Goal: Task Accomplishment & Management: Manage account settings

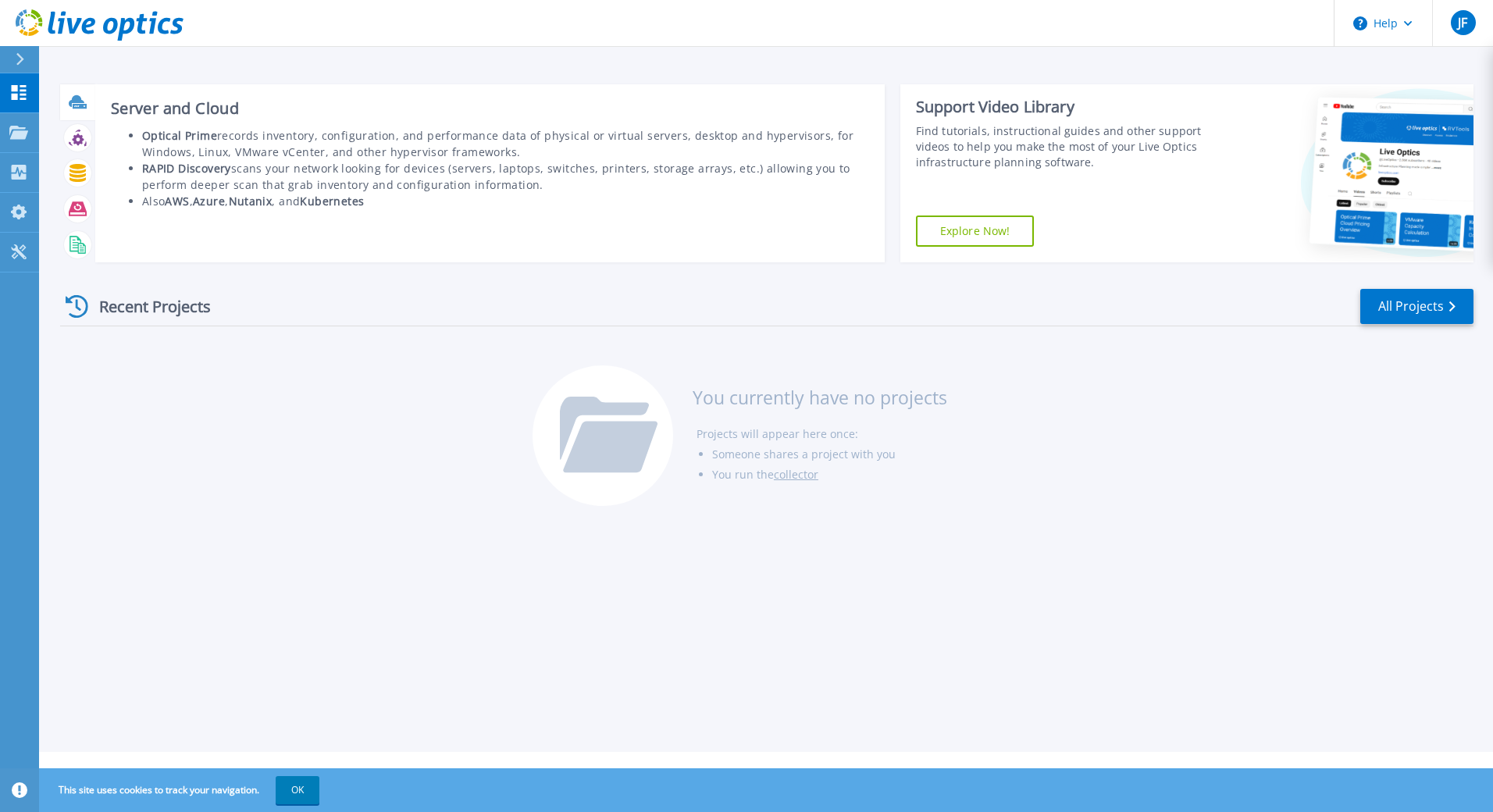
click at [73, 100] on icon at bounding box center [77, 100] width 16 height 11
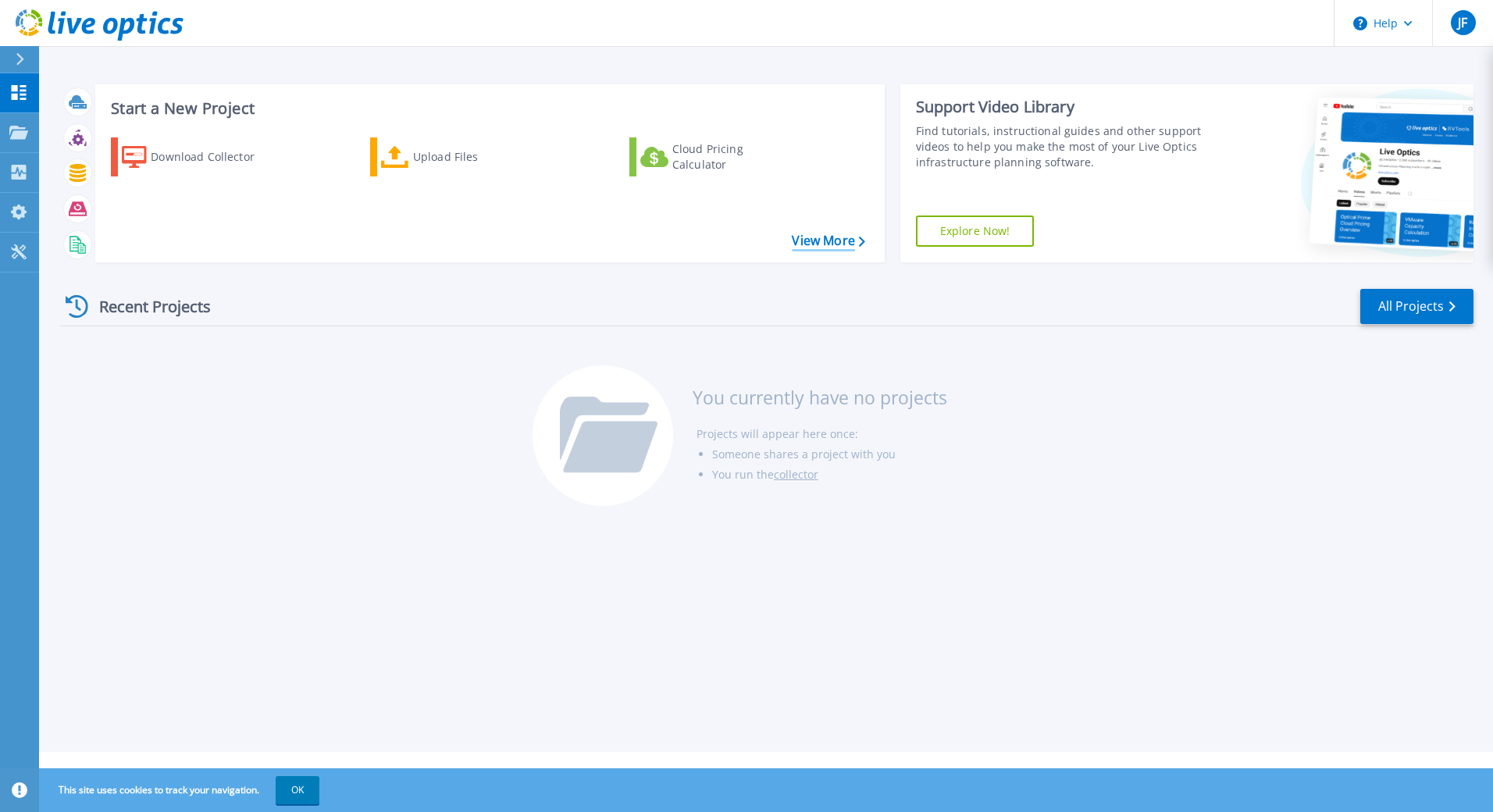
click at [828, 242] on link "View More" at bounding box center [827, 241] width 72 height 15
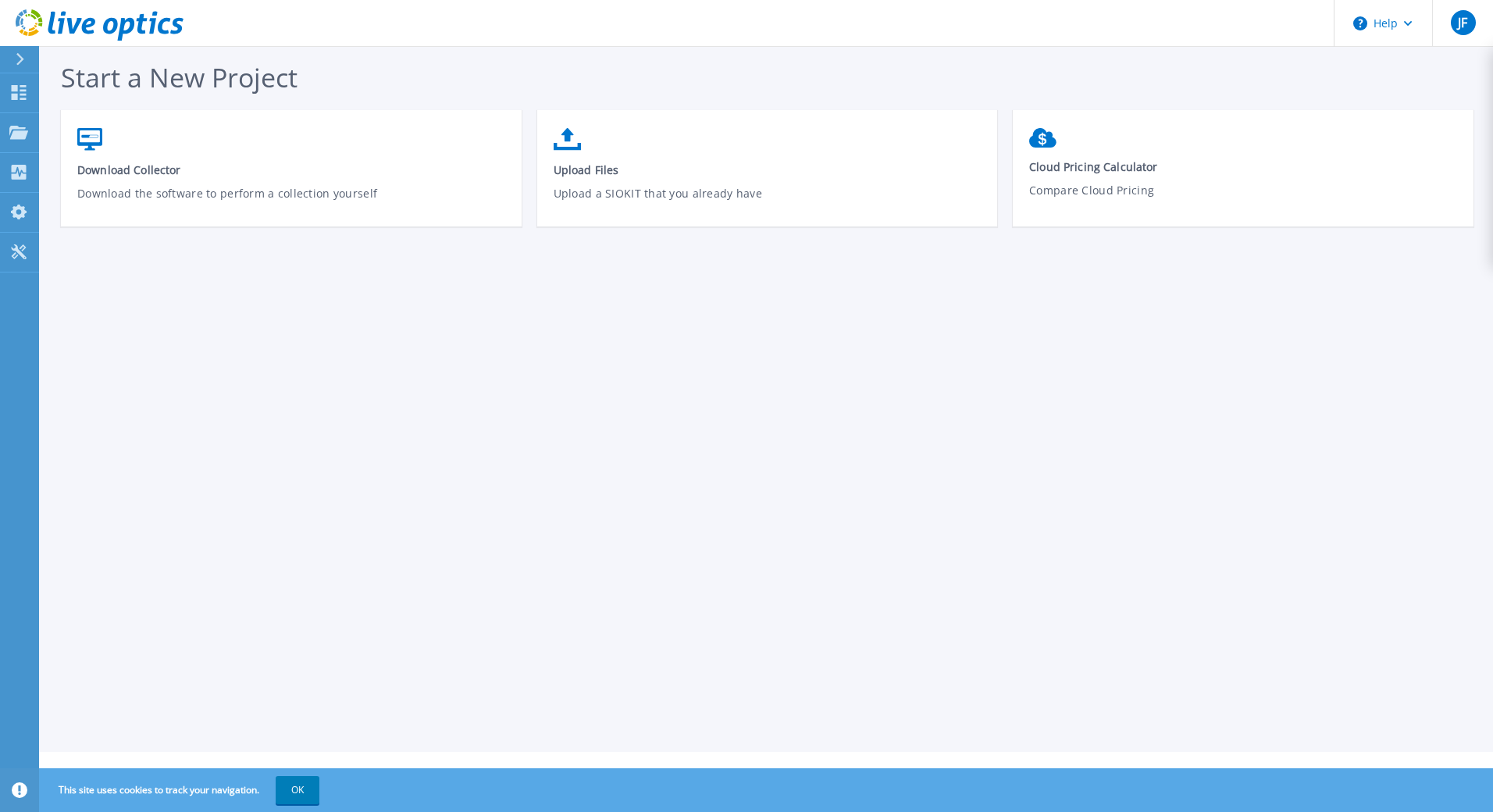
click at [17, 51] on div at bounding box center [26, 59] width 25 height 26
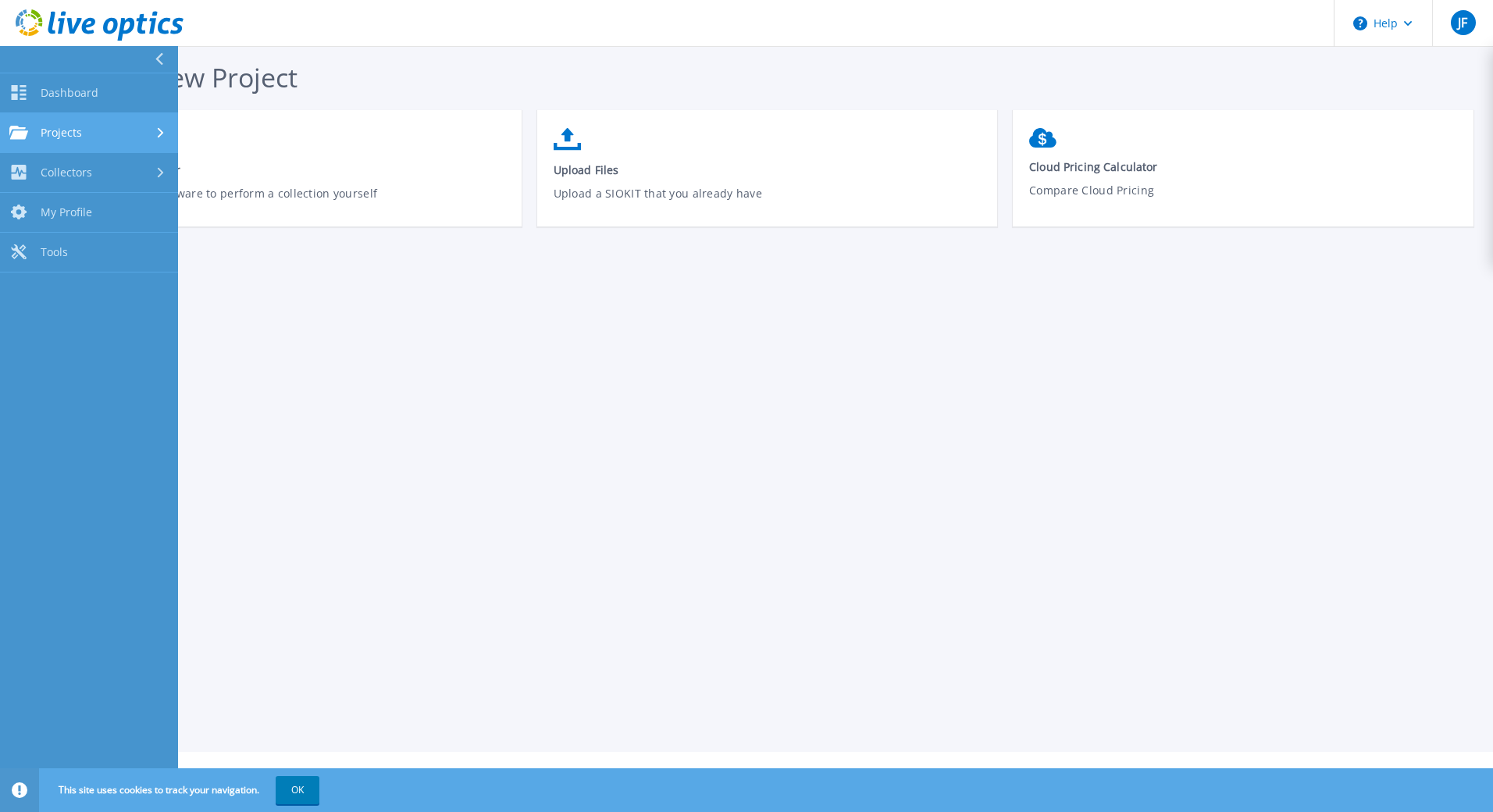
click at [91, 130] on div "Projects" at bounding box center [89, 133] width 160 height 14
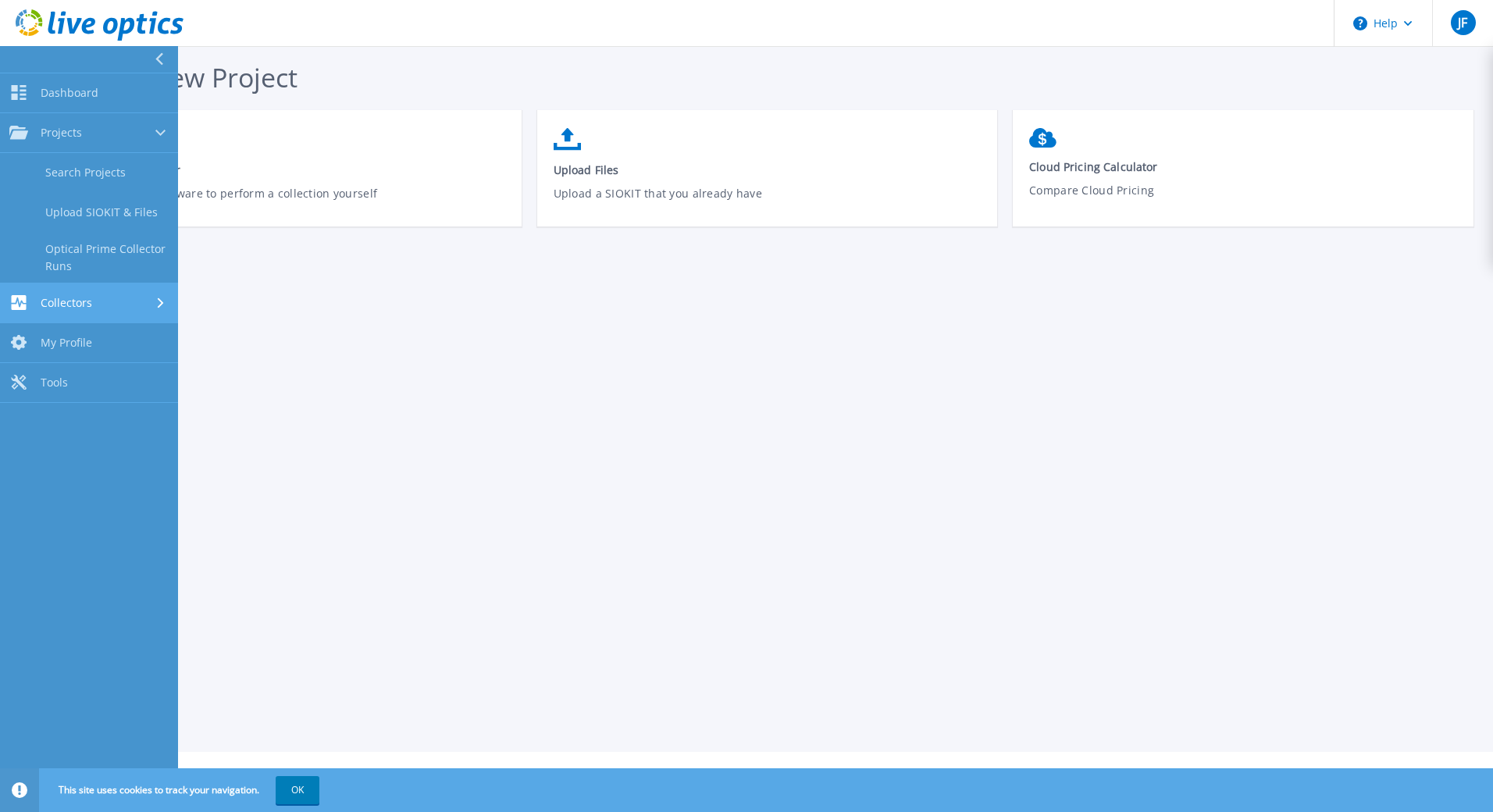
click at [104, 300] on div "Collectors" at bounding box center [89, 302] width 160 height 15
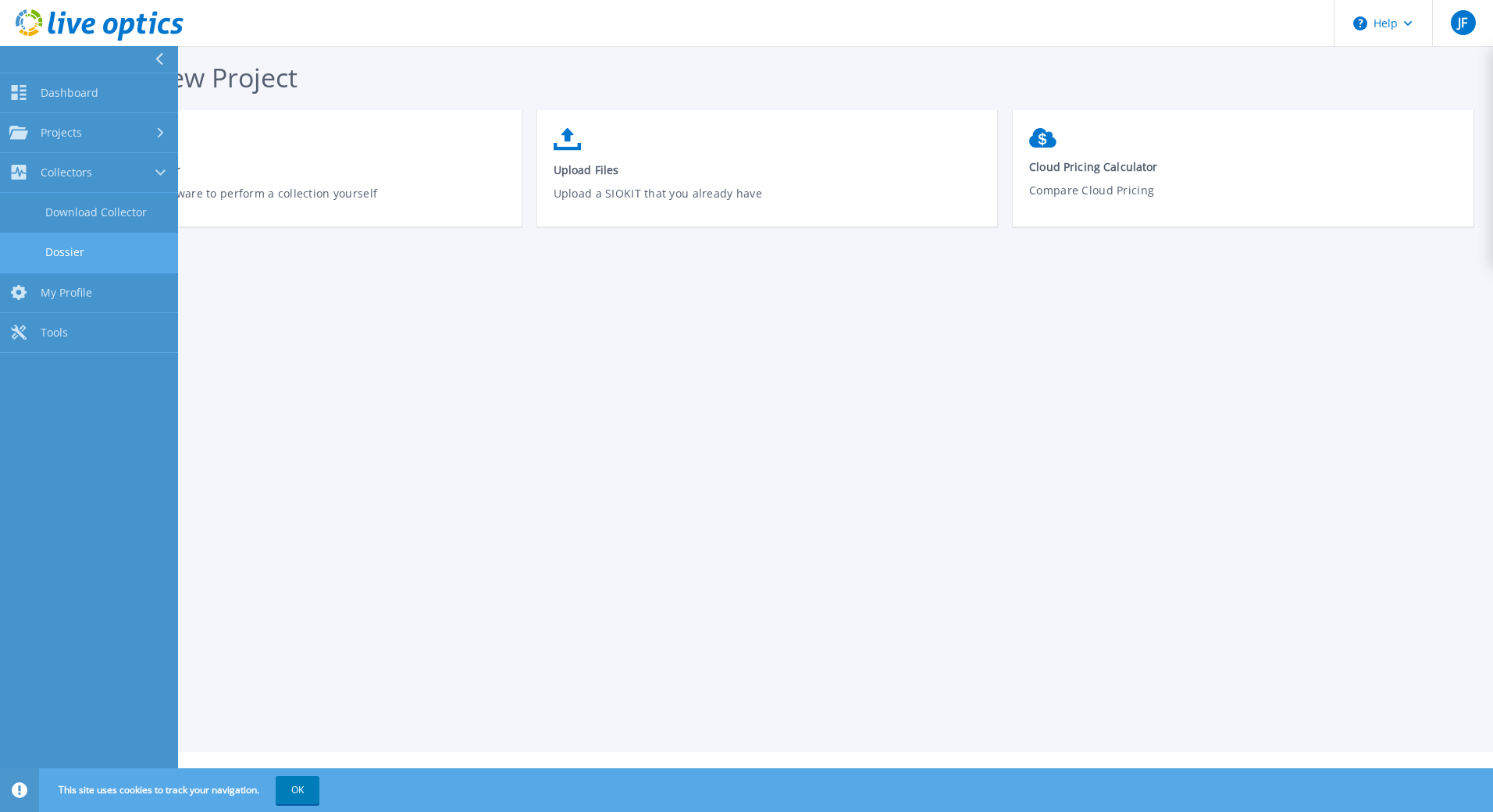
click at [68, 254] on link "Dossier" at bounding box center [89, 253] width 178 height 40
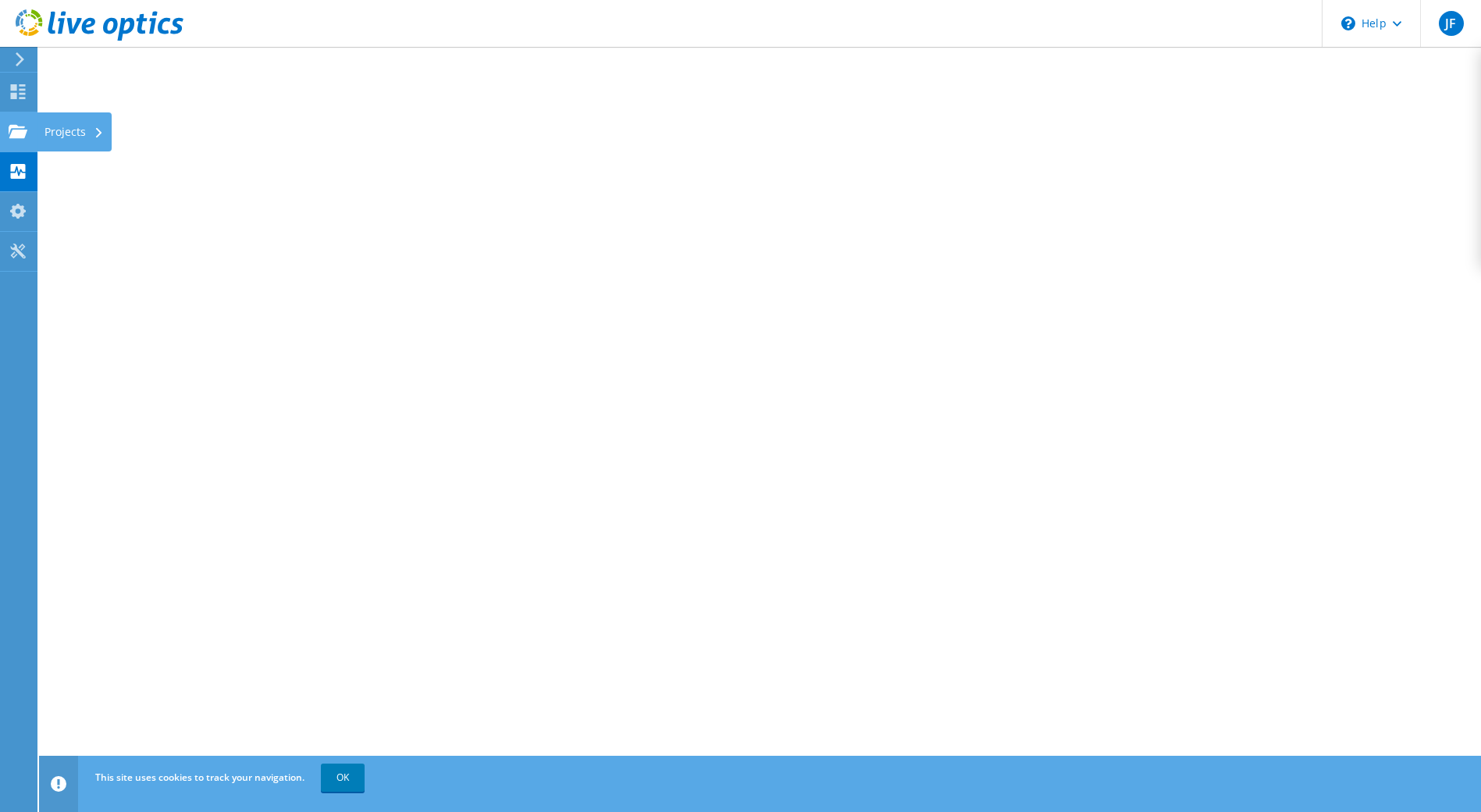
click at [24, 130] on use at bounding box center [17, 130] width 18 height 13
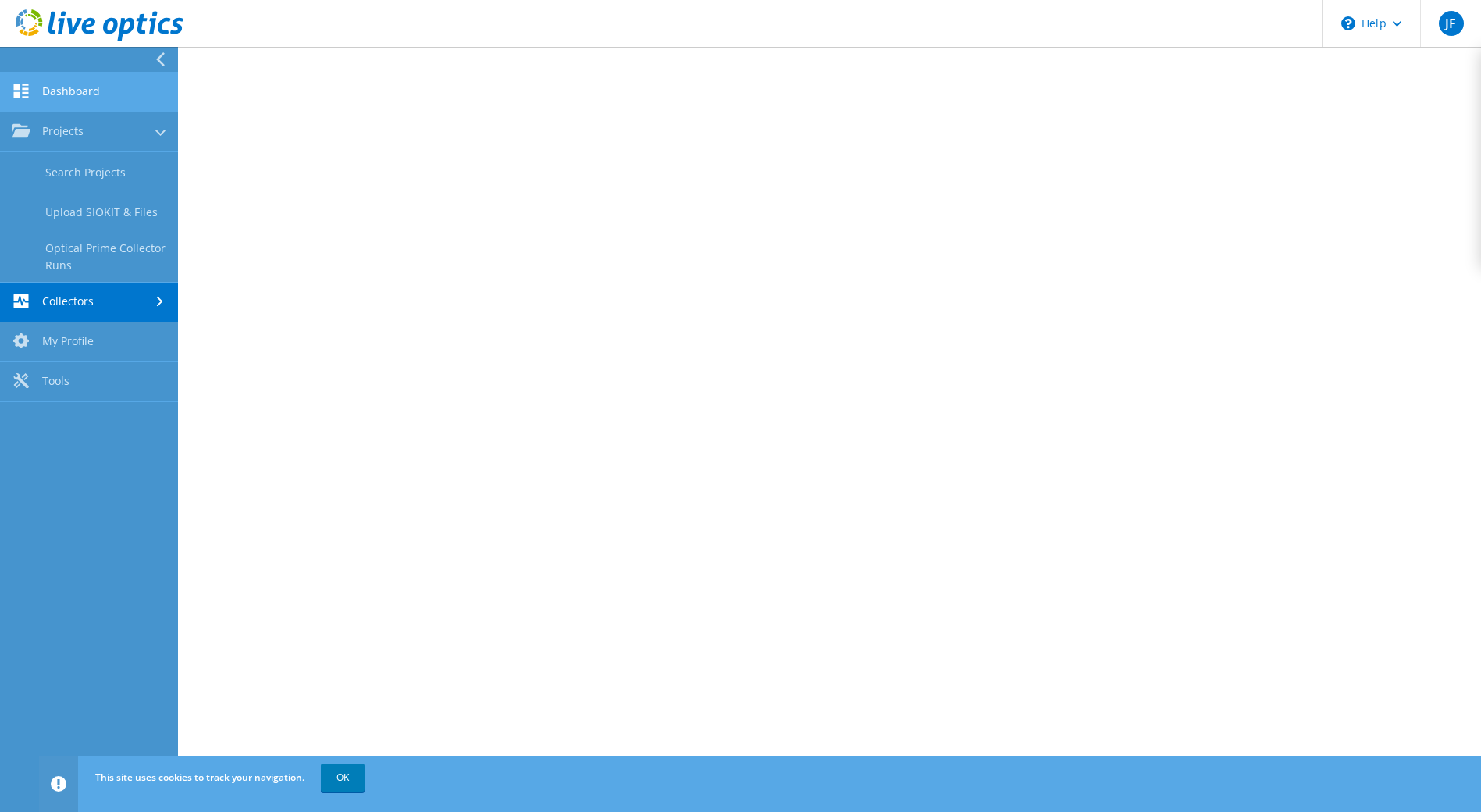
click at [69, 85] on link "Dashboard" at bounding box center [89, 92] width 178 height 40
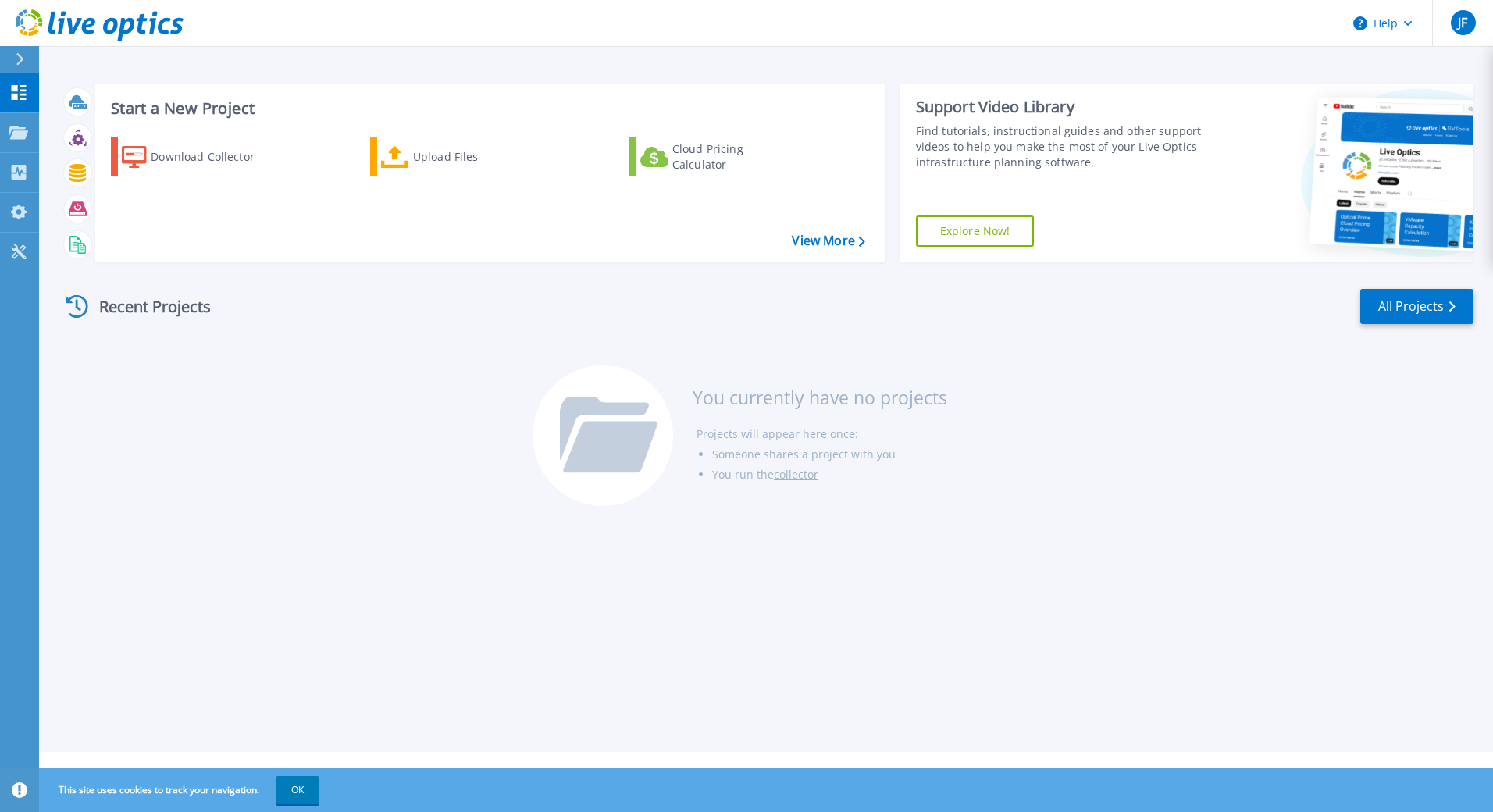
click at [25, 53] on div at bounding box center [26, 59] width 25 height 26
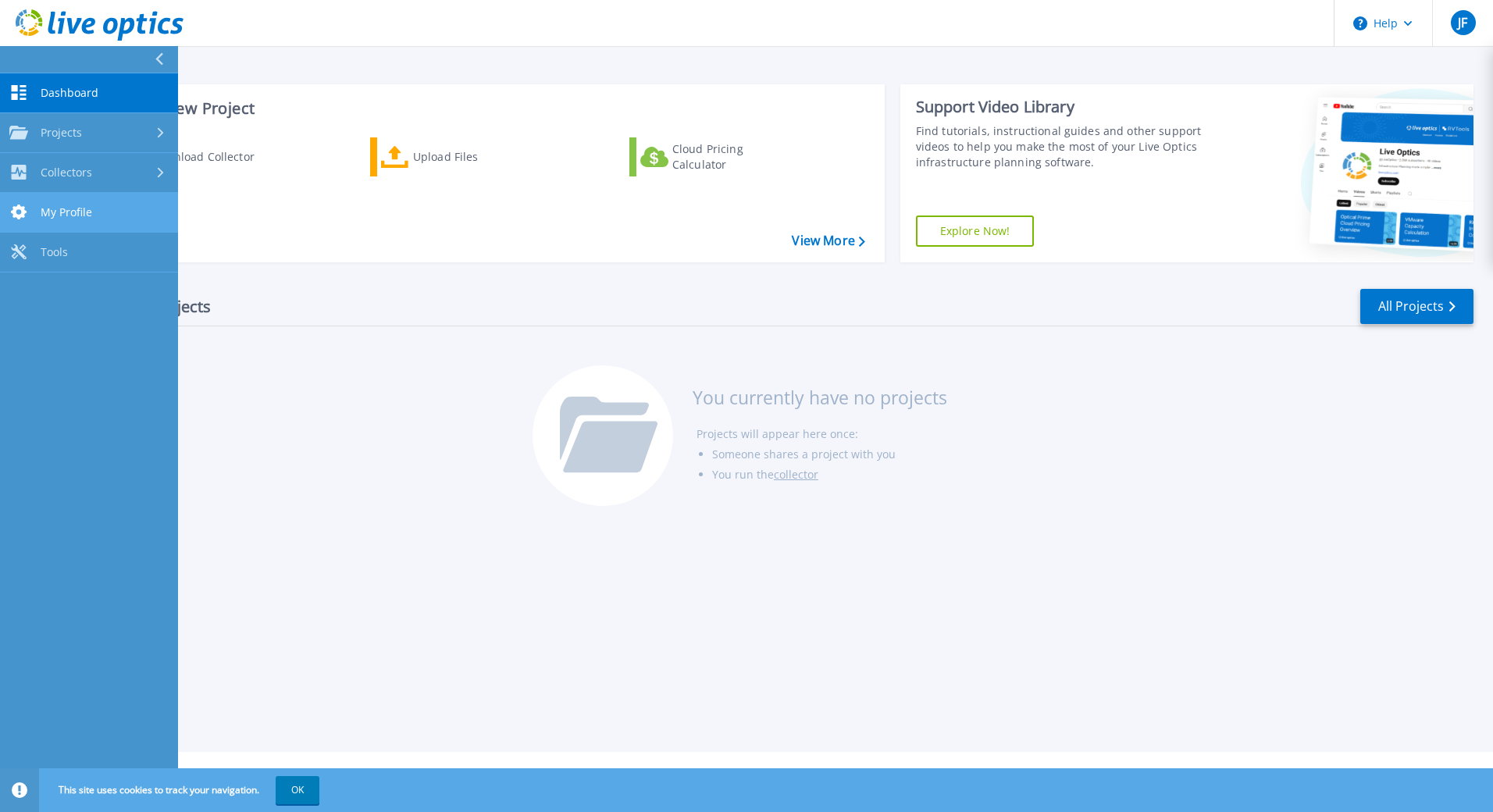
click at [92, 209] on link "My Profile My Profile" at bounding box center [89, 213] width 178 height 40
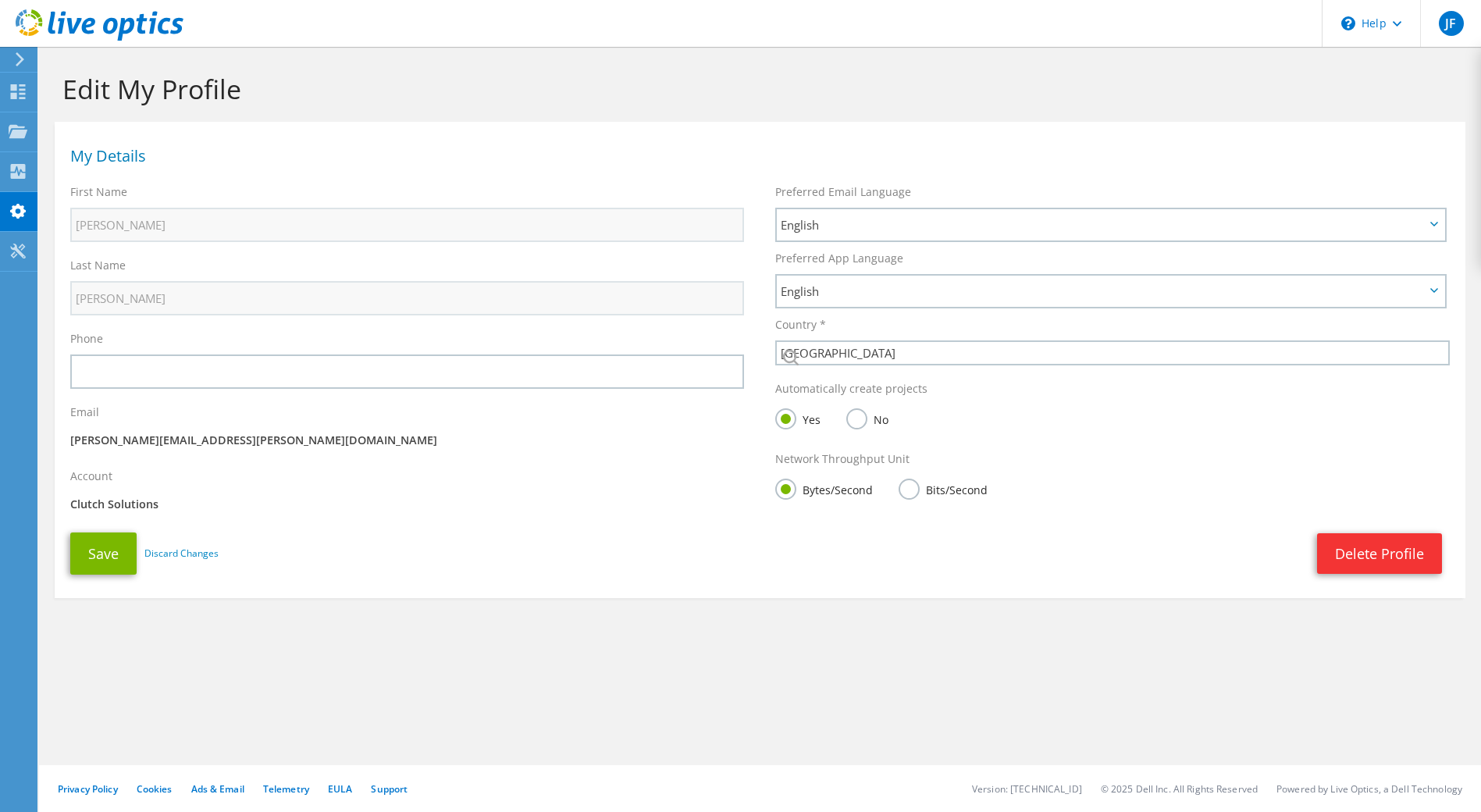
select select "224"
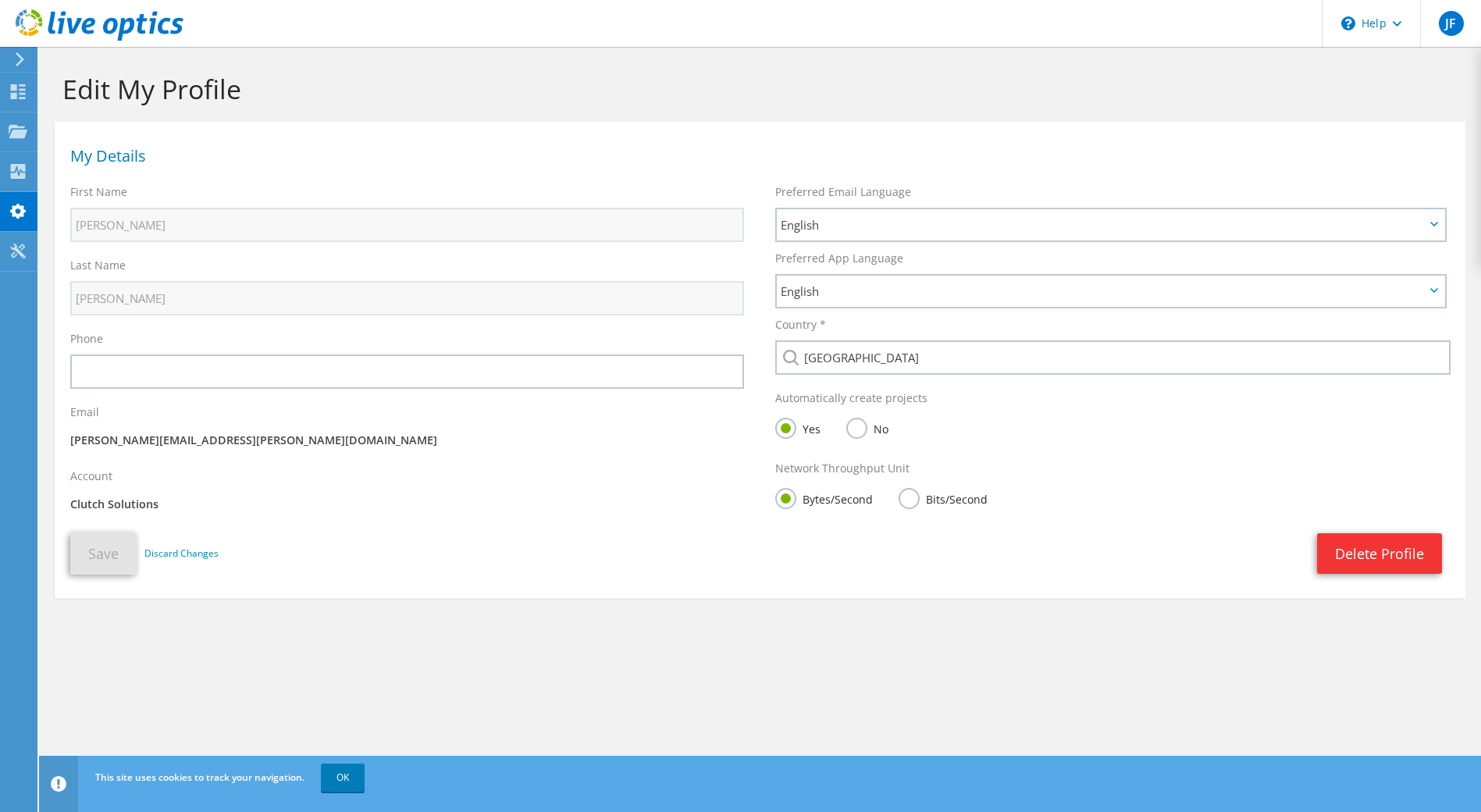
click at [862, 425] on label "No" at bounding box center [867, 427] width 42 height 19
click at [0, 0] on input "No" at bounding box center [0, 0] width 0 height 0
click at [107, 557] on button "Save" at bounding box center [104, 553] width 66 height 42
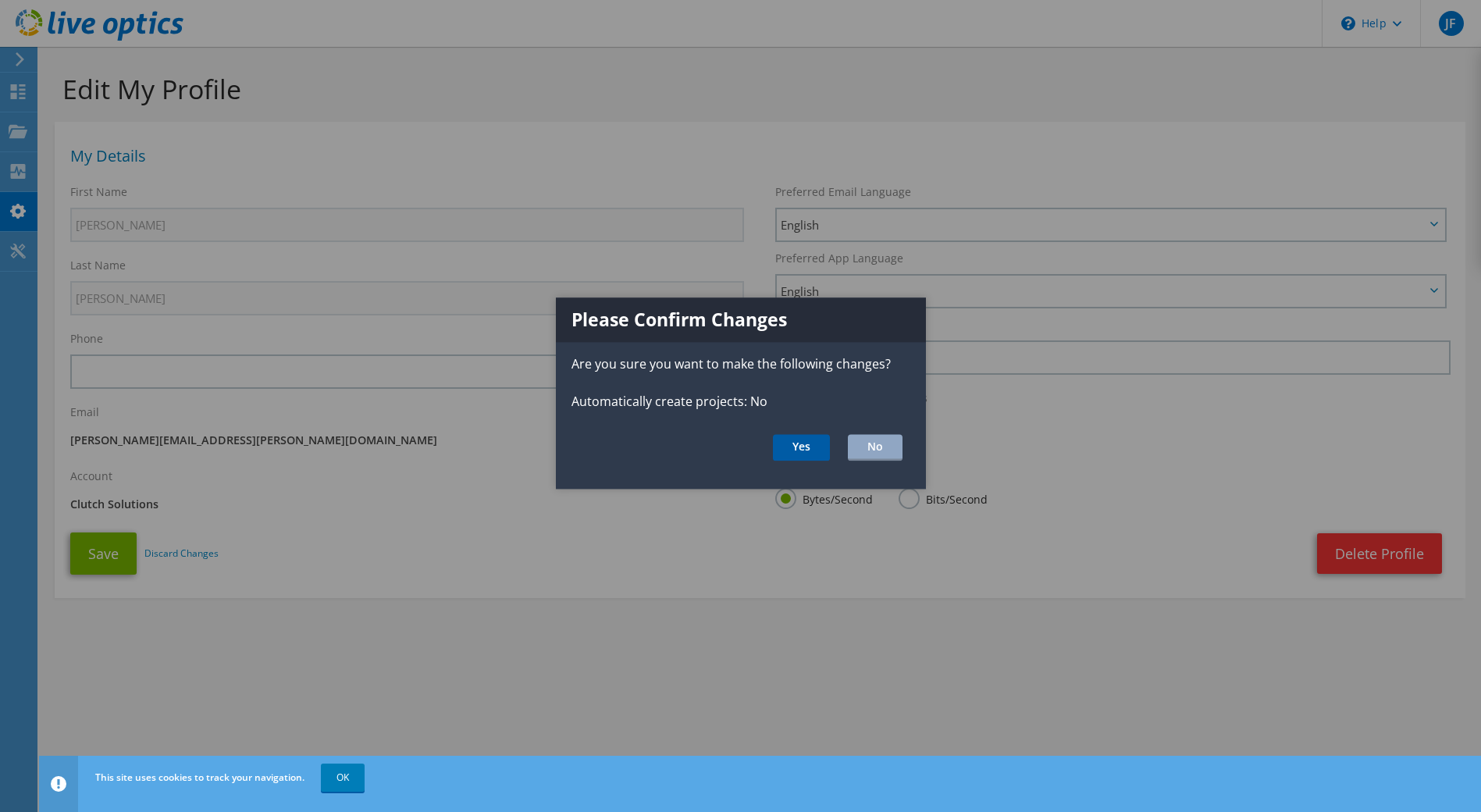
click at [813, 451] on button "Yes" at bounding box center [801, 447] width 57 height 26
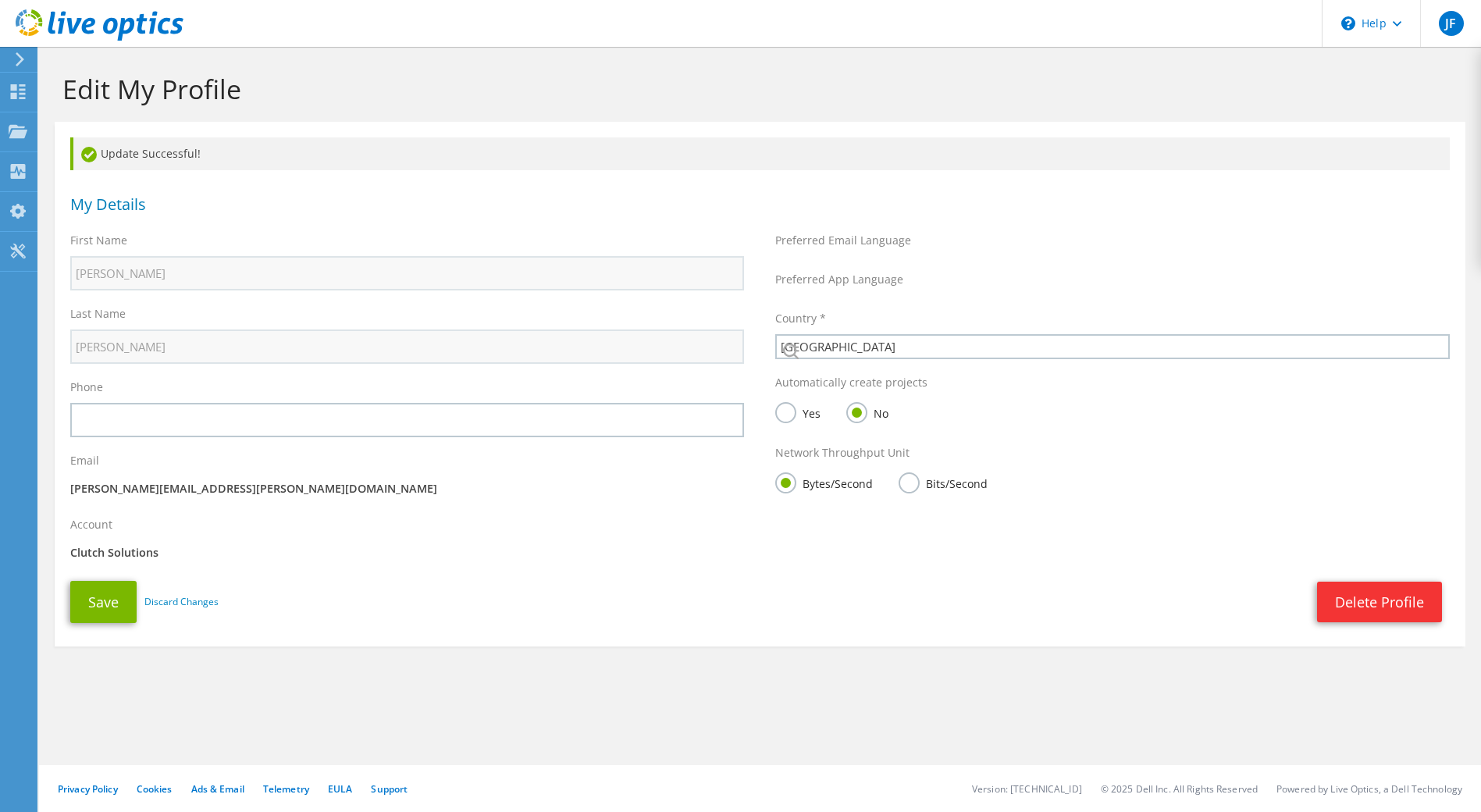
select select "224"
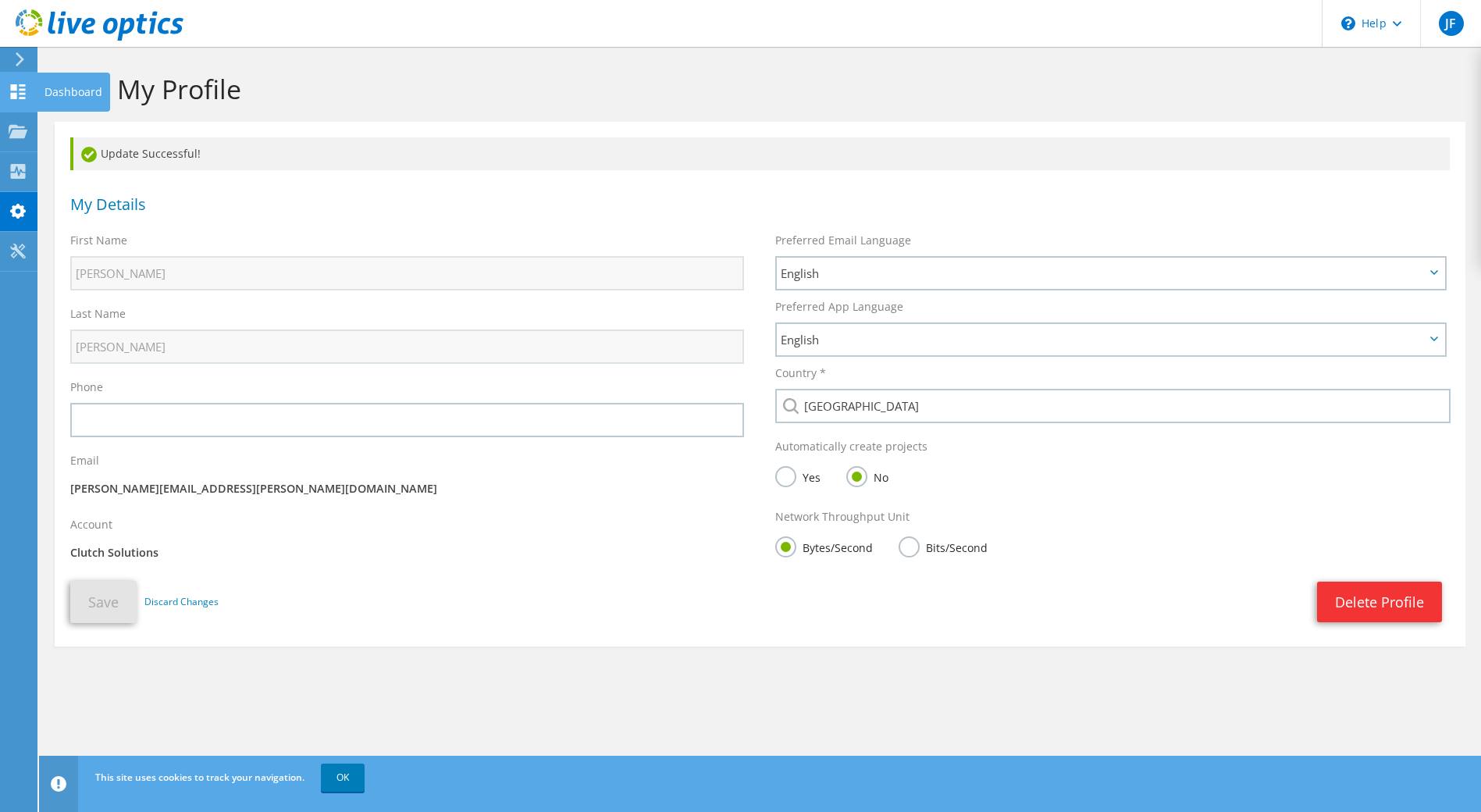
click at [26, 88] on icon at bounding box center [17, 92] width 18 height 15
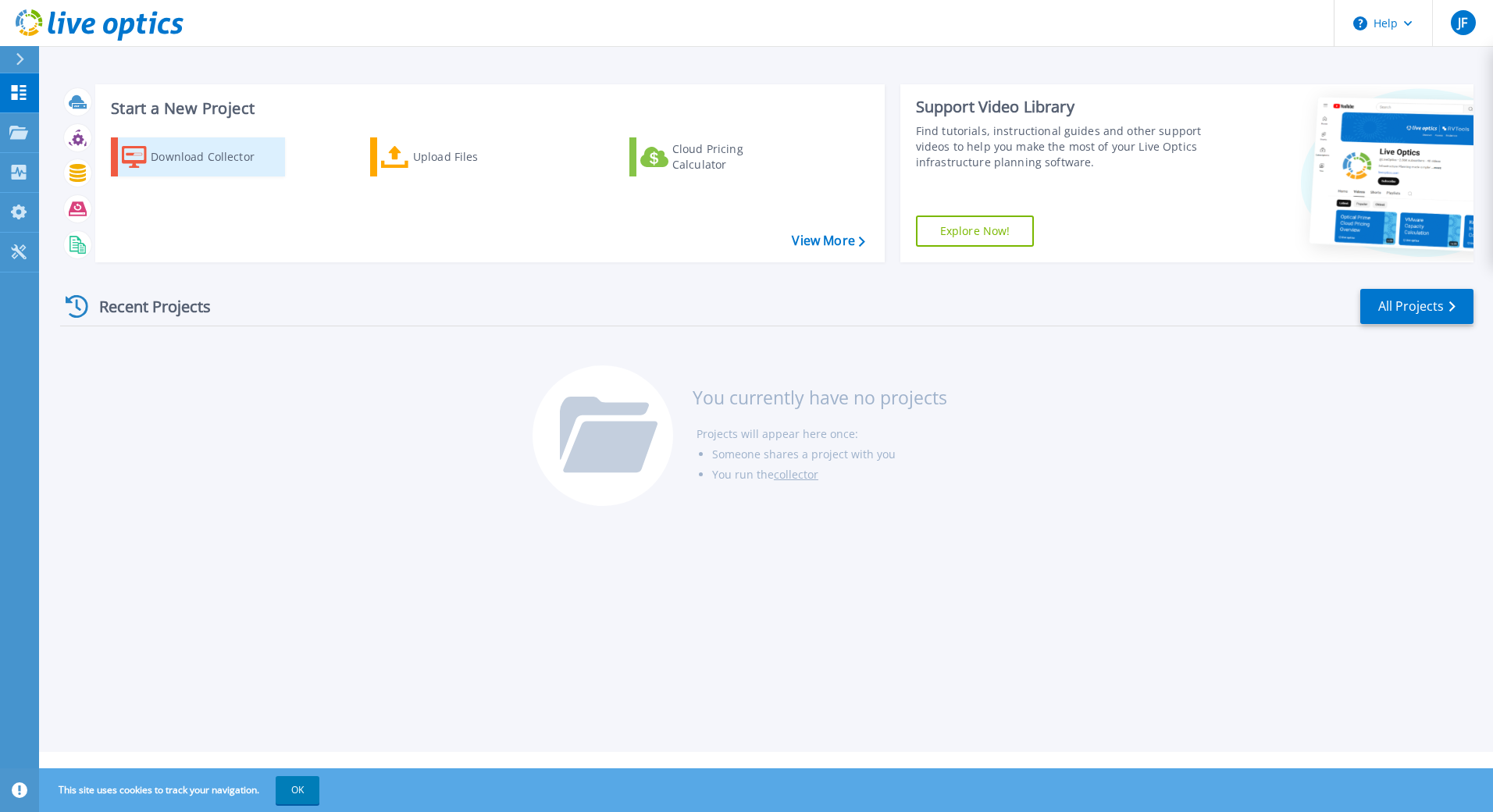
click at [200, 159] on div "Download Collector" at bounding box center [213, 157] width 125 height 31
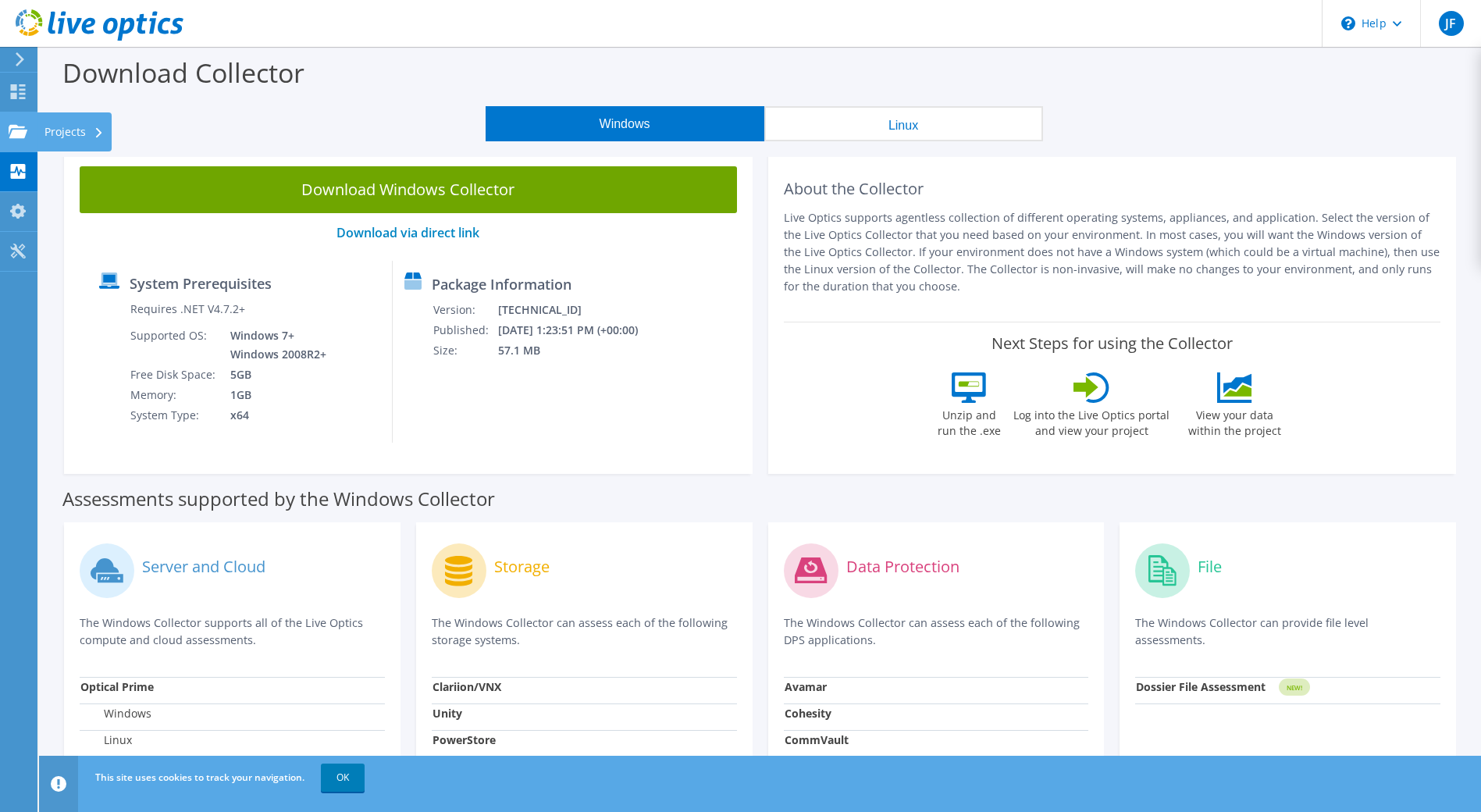
click at [22, 133] on use at bounding box center [17, 130] width 18 height 13
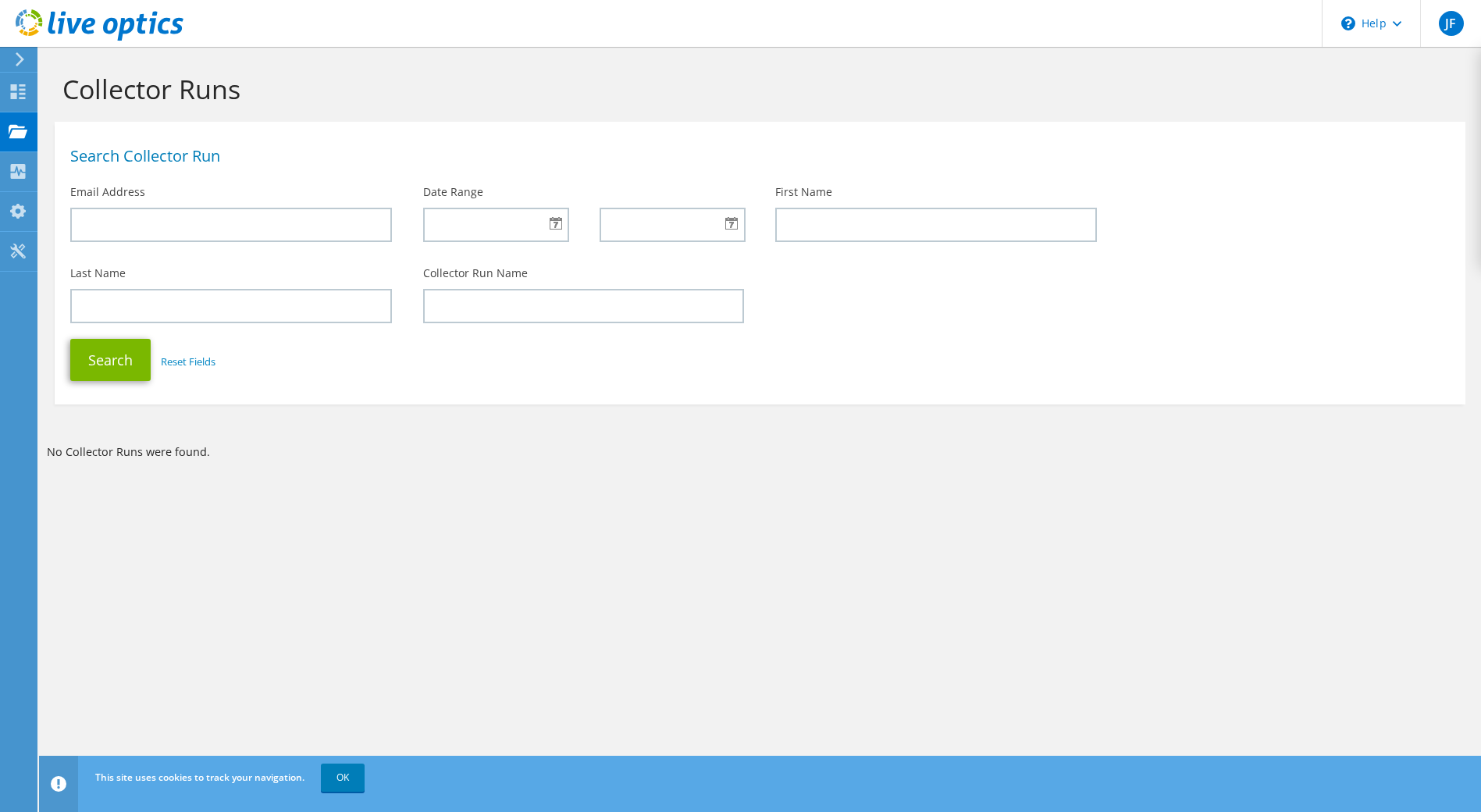
click at [18, 58] on icon at bounding box center [19, 59] width 11 height 14
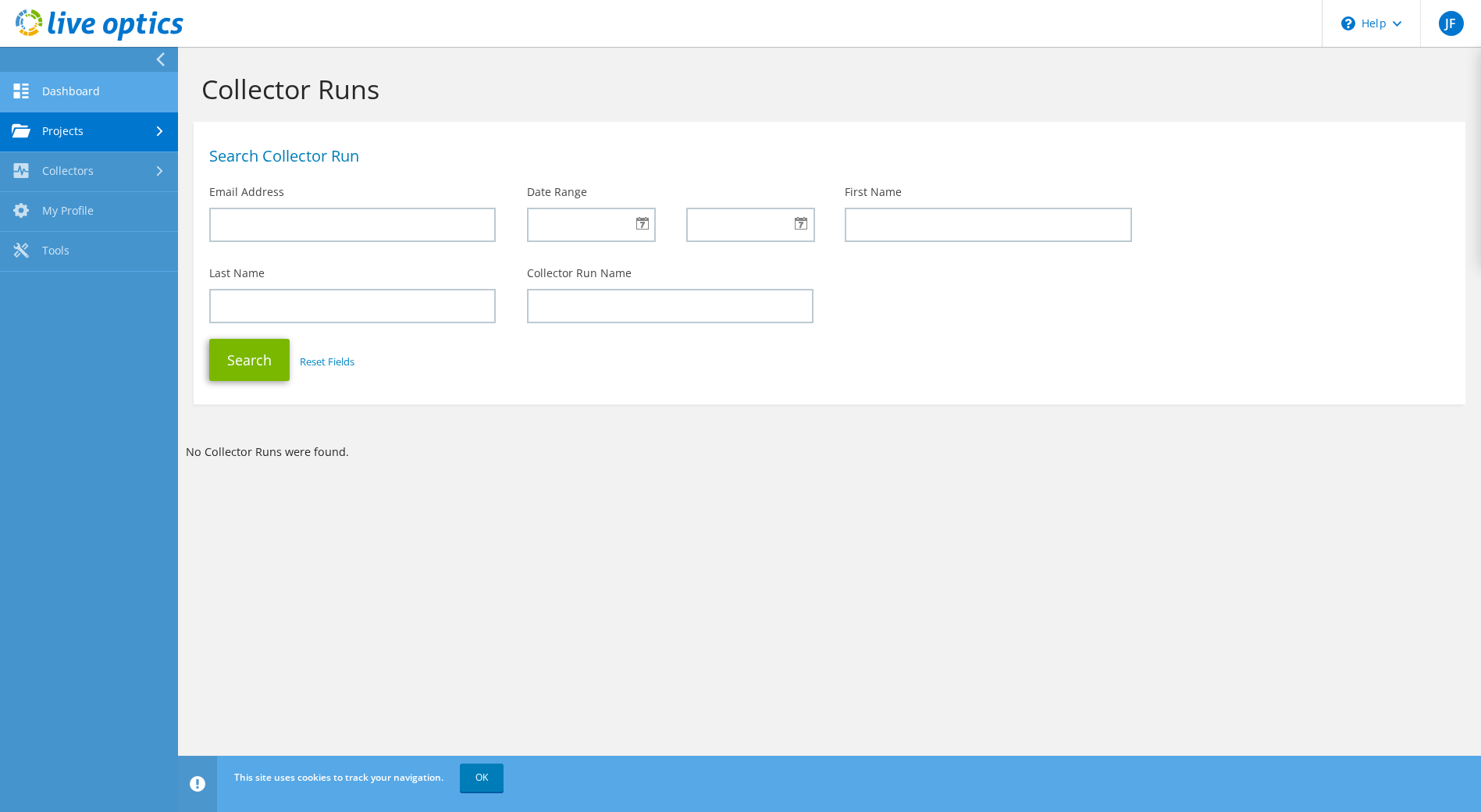
click at [48, 94] on link "Dashboard" at bounding box center [89, 92] width 178 height 40
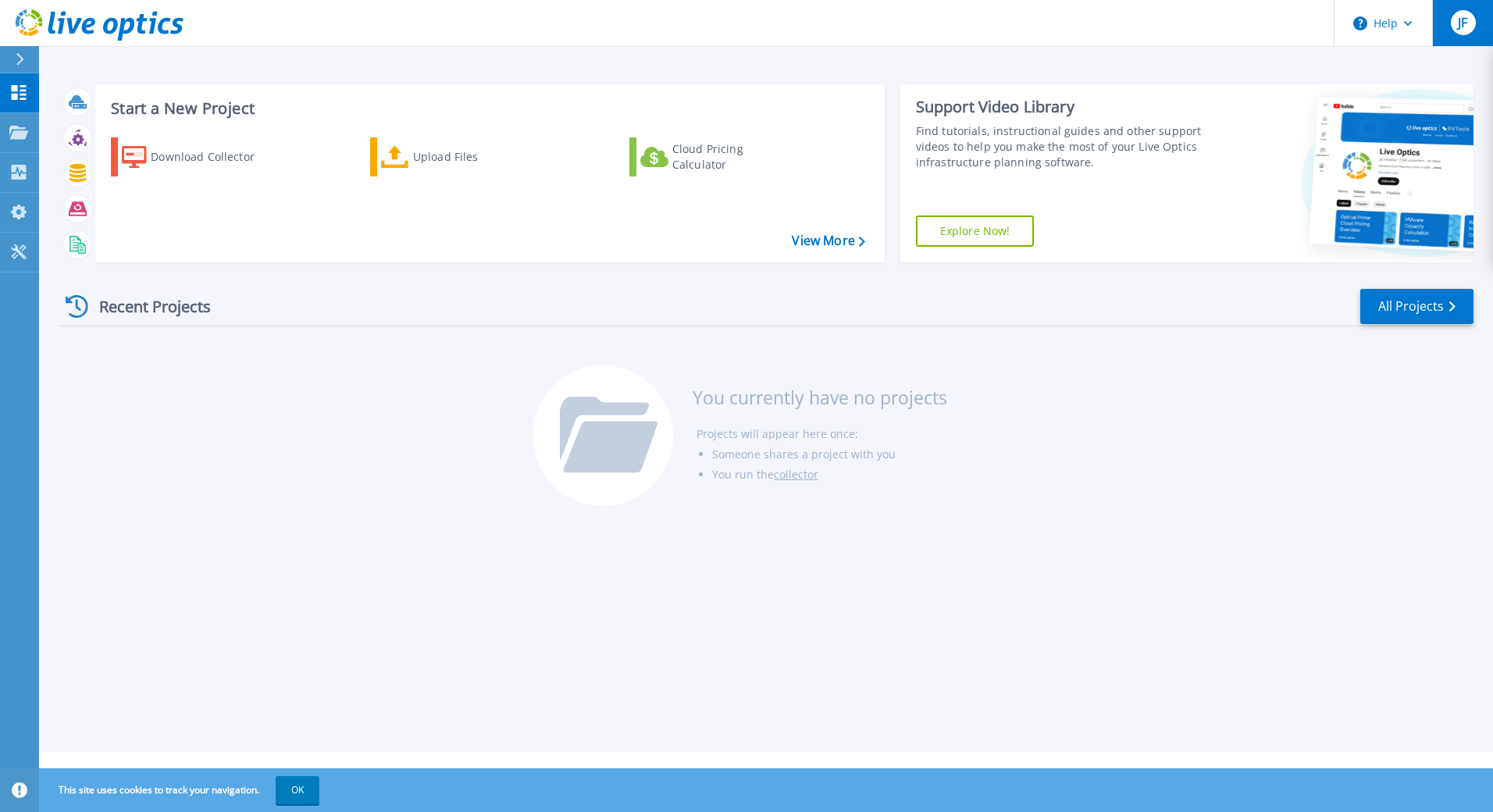
click at [1458, 17] on span "JF" at bounding box center [1462, 23] width 10 height 12
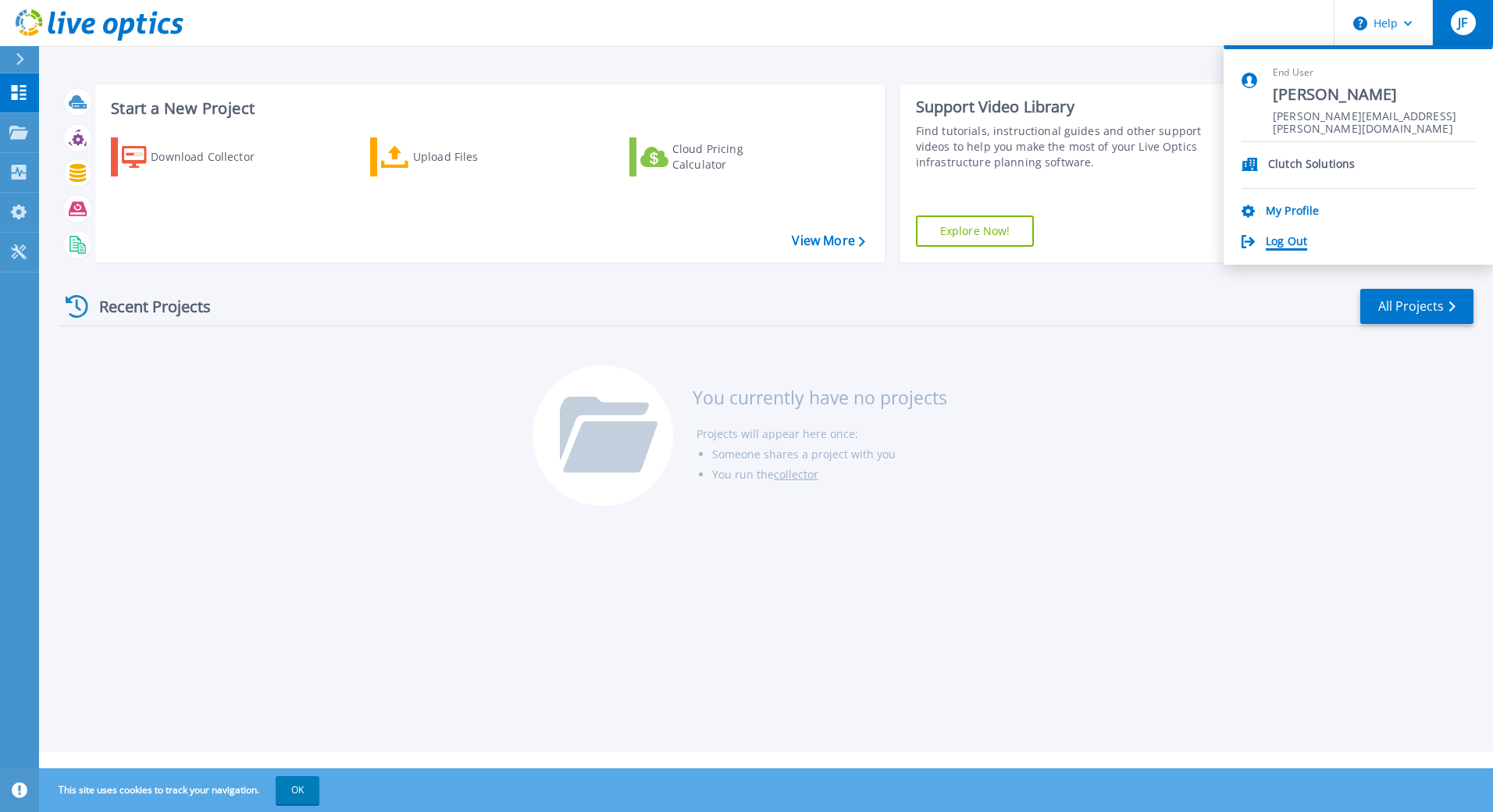
click at [1291, 240] on link "Log Out" at bounding box center [1286, 242] width 41 height 15
